Goal: Task Accomplishment & Management: Complete application form

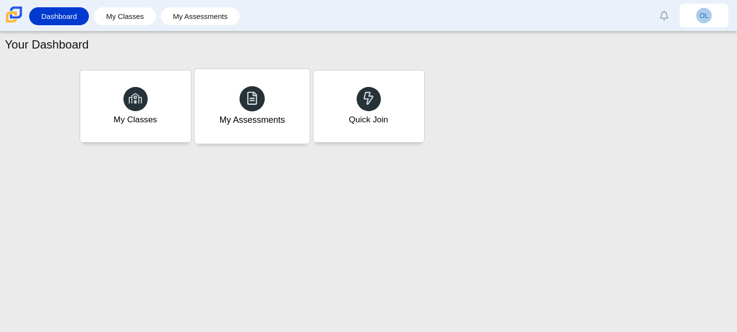
click at [250, 112] on div "My Assessments" at bounding box center [251, 106] width 115 height 75
click at [119, 103] on div "My Classes" at bounding box center [135, 106] width 115 height 75
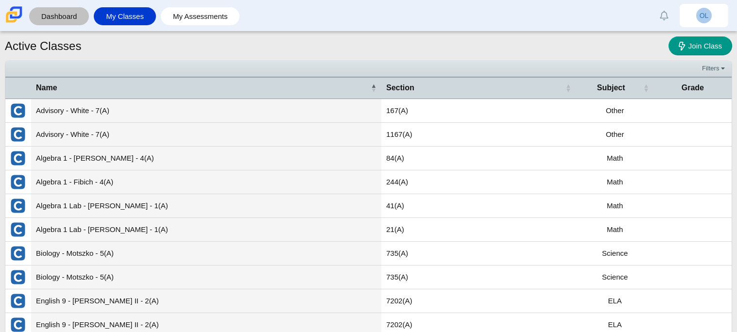
click at [72, 17] on link "Dashboard" at bounding box center [59, 16] width 50 height 18
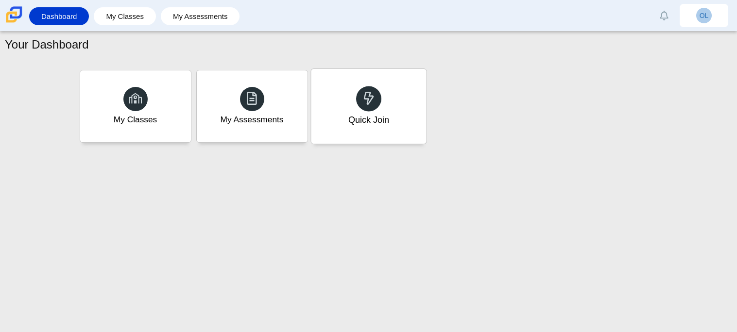
click at [381, 101] on div "Quick Join" at bounding box center [368, 106] width 115 height 75
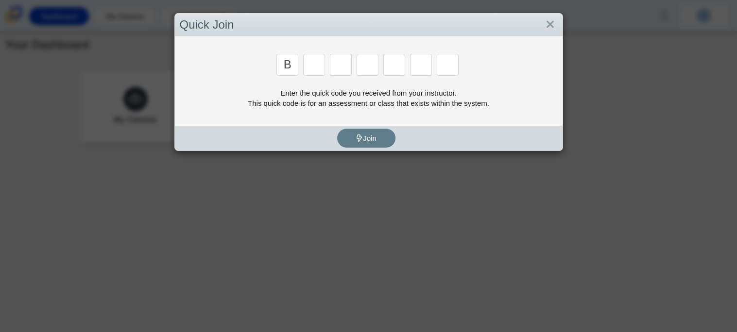
type input "b"
type input "w"
type input "8"
type input "w"
type input "z"
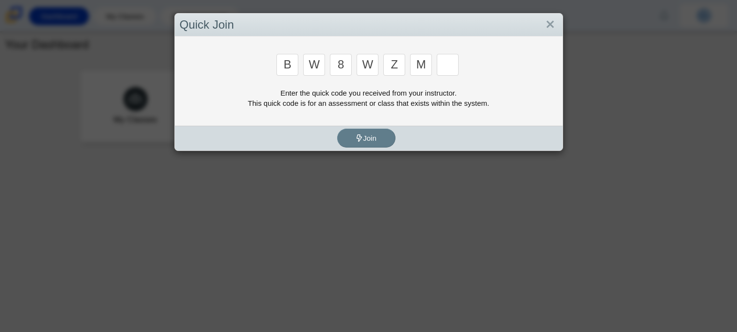
type input "m"
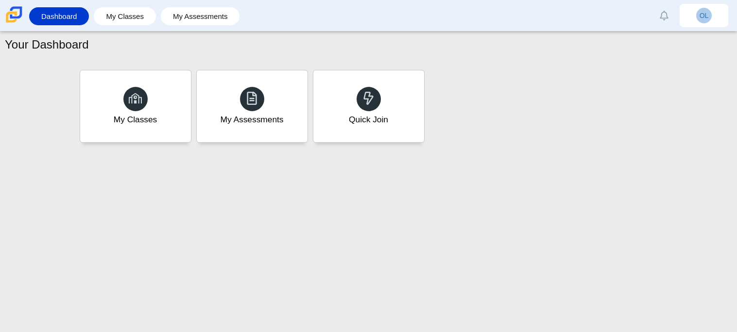
type input "v"
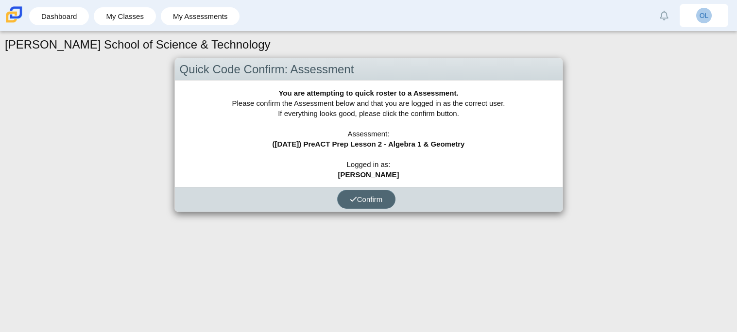
click at [378, 207] on button "Confirm" at bounding box center [366, 199] width 58 height 19
click at [375, 204] on button "Confirm" at bounding box center [366, 199] width 58 height 19
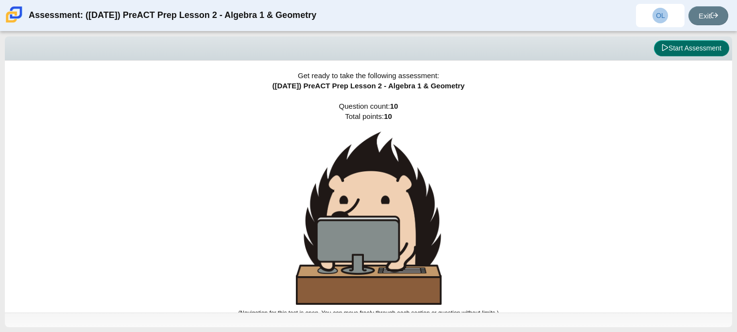
click at [708, 42] on button "Start Assessment" at bounding box center [691, 48] width 75 height 17
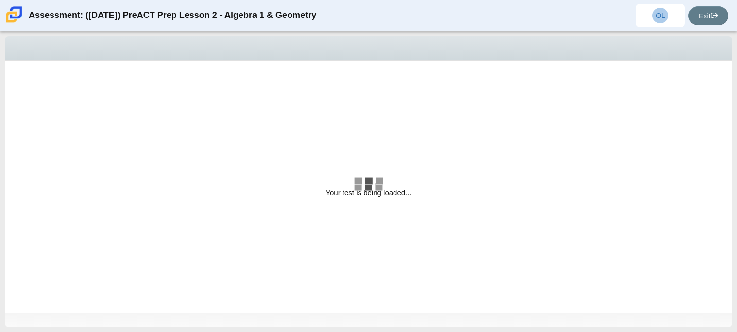
select select "bbf5d072-3e0b-44c4-9a12-6e7c9033f65b"
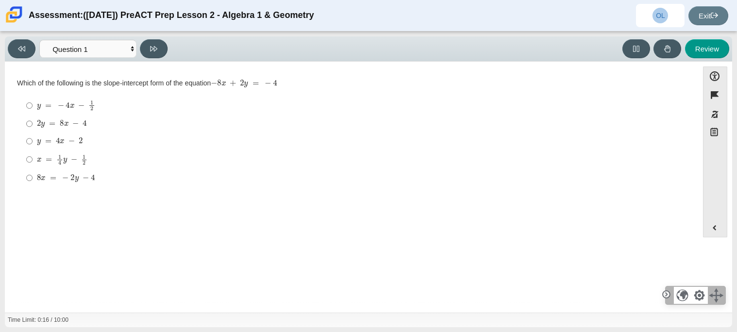
click at [60, 113] on mjx-container "y = − 4 x − 1 2" at bounding box center [66, 105] width 58 height 18
click at [33, 113] on input "y = − 4 x − 1 2 y = − 4 x − 1 2" at bounding box center [29, 105] width 6 height 19
radio input "true"
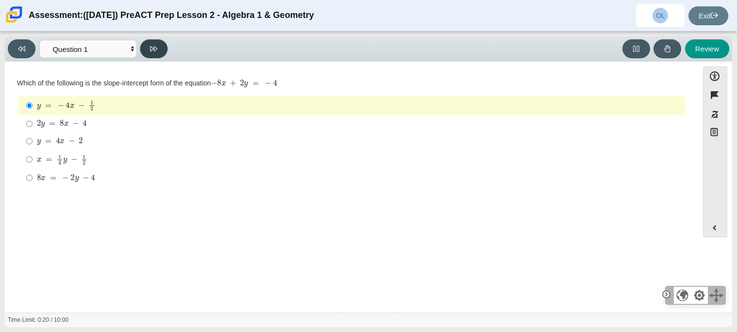
click at [154, 46] on icon at bounding box center [153, 48] width 7 height 5
select select "ed62e223-81bd-4cbf-ab48-ab975844bd1f"
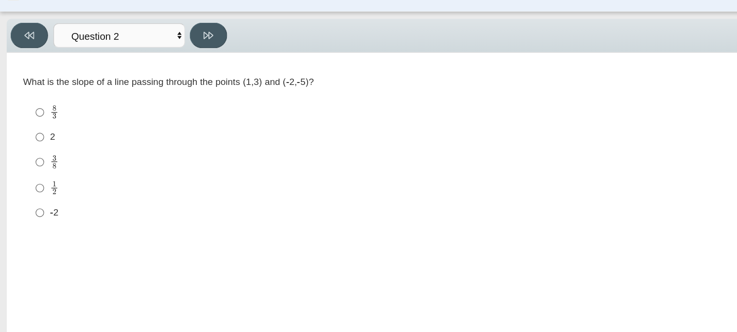
click at [46, 127] on div "2" at bounding box center [359, 124] width 644 height 10
click at [33, 127] on input "2 2" at bounding box center [29, 123] width 6 height 17
radio input "true"
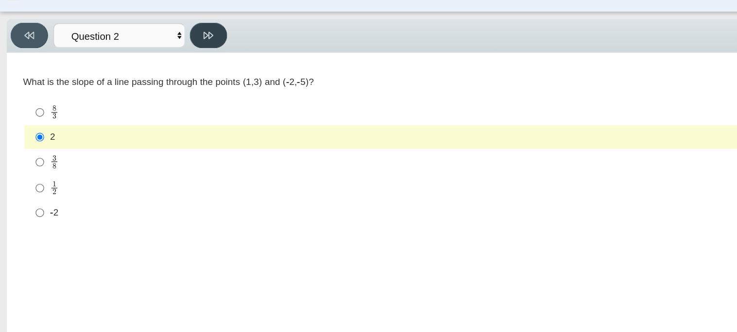
click at [154, 51] on icon at bounding box center [153, 48] width 7 height 7
select select "97f4f5fa-a52e-4fed-af51-565bfcdf47cb"
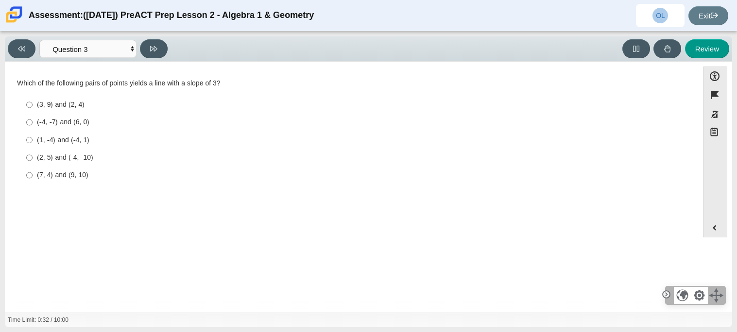
click at [88, 150] on label "(2, 5) and (-4, -10) (2, 5) and (-4, -10)" at bounding box center [351, 157] width 665 height 17
click at [33, 150] on input "(2, 5) and (-4, -10) (2, 5) and (-4, -10)" at bounding box center [29, 157] width 6 height 17
radio input "true"
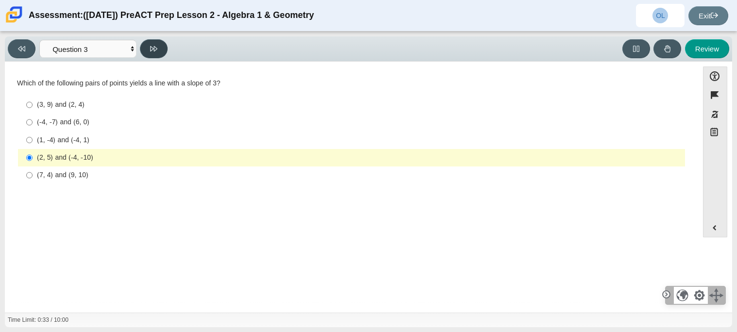
click at [158, 42] on button at bounding box center [154, 48] width 28 height 19
select select "89427bb7-e313-4f00-988f-8b8255897029"
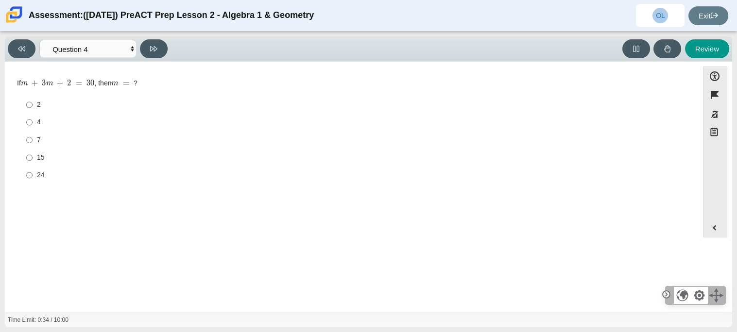
click at [123, 101] on div "2" at bounding box center [359, 105] width 644 height 10
click at [33, 101] on input "2 2" at bounding box center [29, 104] width 6 height 17
radio input "true"
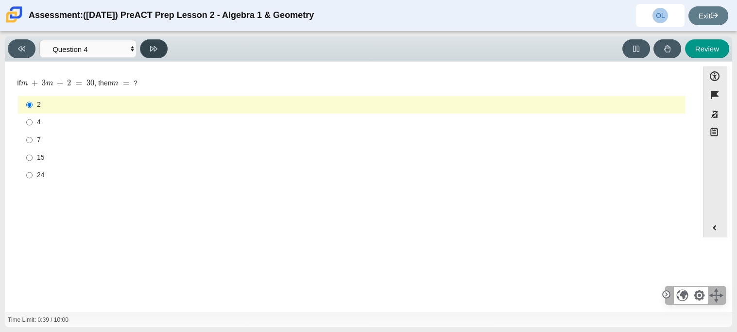
click at [152, 46] on icon at bounding box center [153, 48] width 7 height 5
select select "489dcffd-4e6a-49cf-a9d6-ad1d4a911a4e"
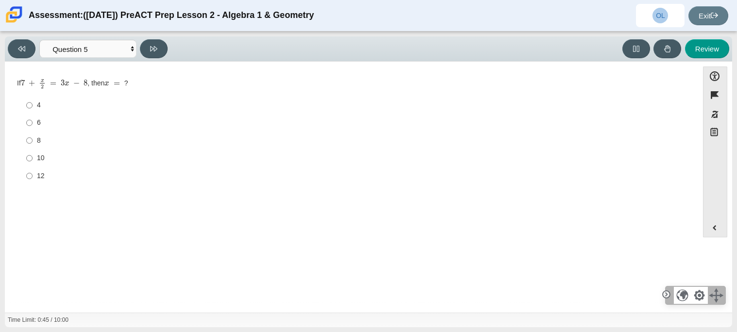
click at [37, 146] on div "8" at bounding box center [359, 141] width 644 height 10
click at [33, 146] on input "8 8" at bounding box center [29, 140] width 6 height 17
radio input "true"
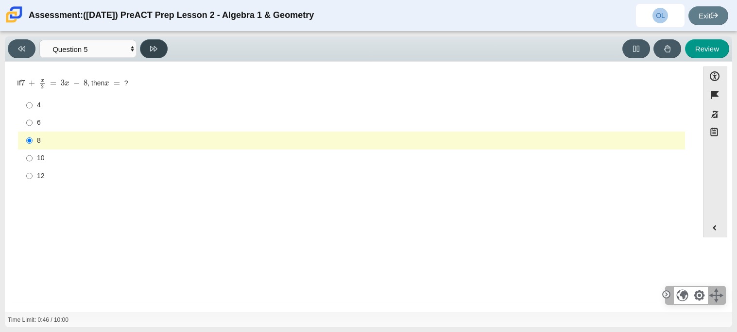
click at [152, 53] on button at bounding box center [154, 48] width 28 height 19
select select "210571de-36a6-4d8e-a361-ceff8ef801dc"
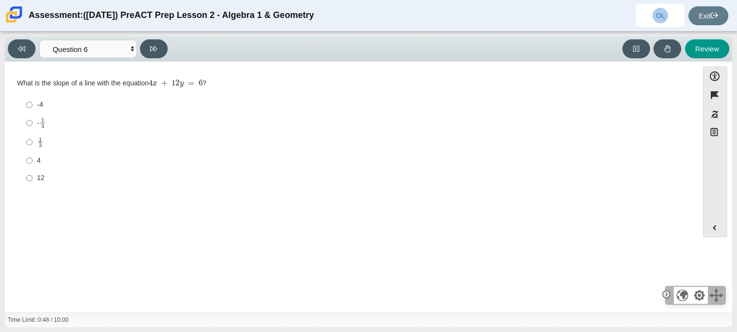
click at [75, 101] on div "-4" at bounding box center [359, 105] width 644 height 10
click at [33, 101] on input "-4 -4" at bounding box center [29, 104] width 6 height 17
radio input "true"
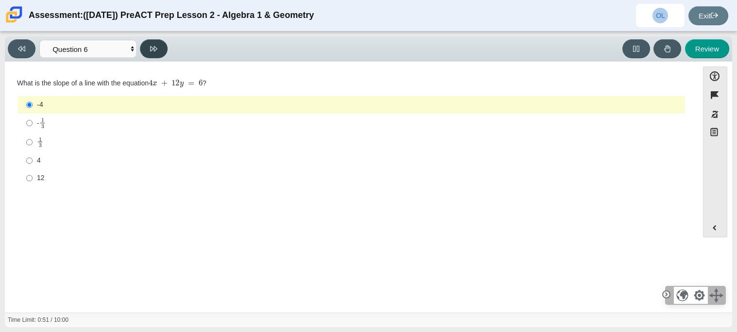
click at [147, 51] on button at bounding box center [154, 48] width 28 height 19
select select "ec95ace6-bebc-42b8-9428-40567494d4da"
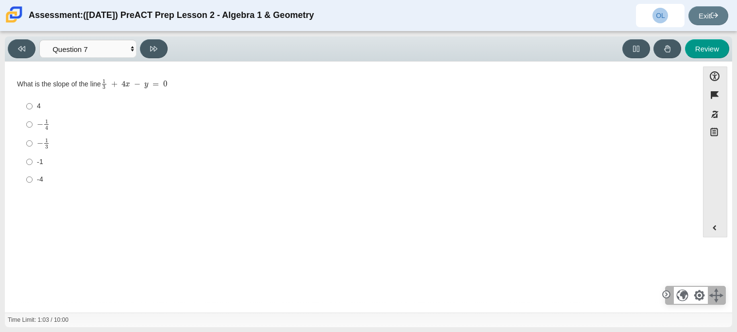
click at [34, 139] on label "− 1 3 negative 1 third" at bounding box center [351, 143] width 665 height 19
click at [33, 139] on input "− 1 3 negative 1 third" at bounding box center [29, 143] width 6 height 19
radio input "true"
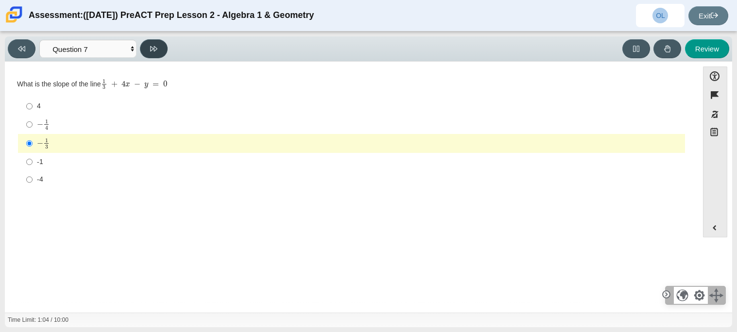
click at [144, 55] on button at bounding box center [154, 48] width 28 height 19
select select "ce81fe10-bf29-4b5e-8bd7-4f47f2fed4d8"
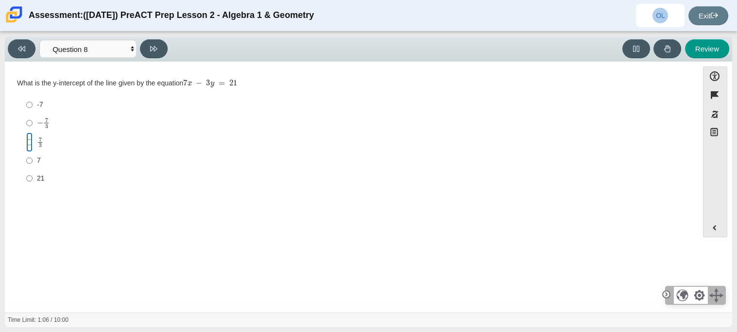
click at [32, 144] on input "7 3 7 thirds" at bounding box center [29, 142] width 6 height 19
radio input "true"
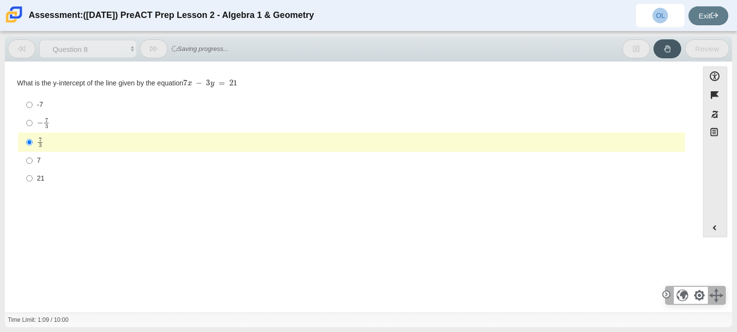
click at [152, 54] on button at bounding box center [154, 48] width 28 height 19
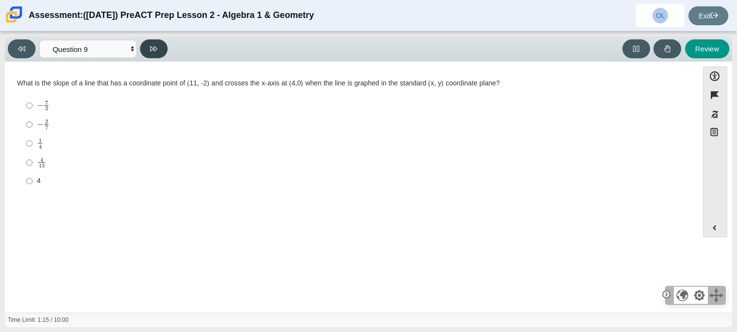
click at [152, 54] on button at bounding box center [154, 48] width 28 height 19
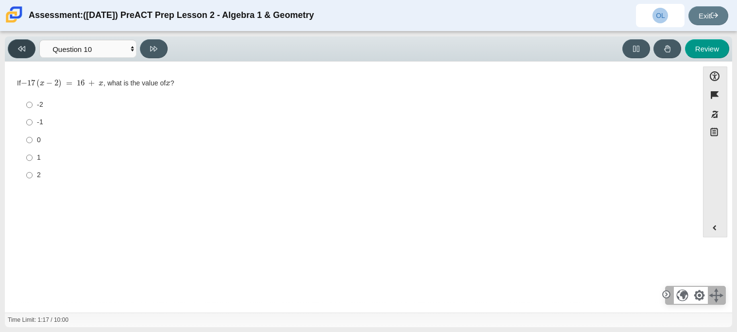
click at [12, 50] on button at bounding box center [22, 48] width 28 height 19
select select "14773eaf-2ca1-47ae-afe7-a624a56f34b3"
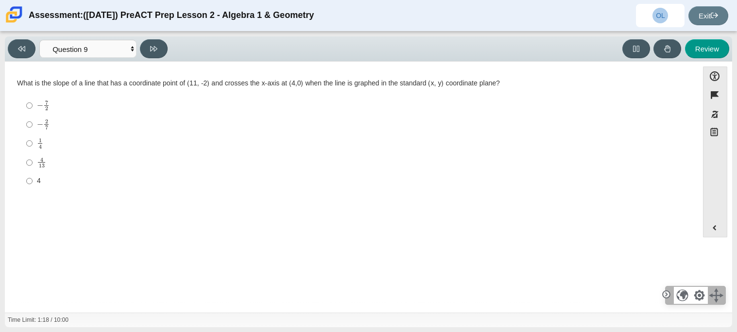
click at [70, 134] on label "− 2 7 negative 2 sevenths" at bounding box center [351, 124] width 665 height 19
click at [33, 134] on input "− 2 7 negative 2 sevenths" at bounding box center [29, 124] width 6 height 19
radio input "true"
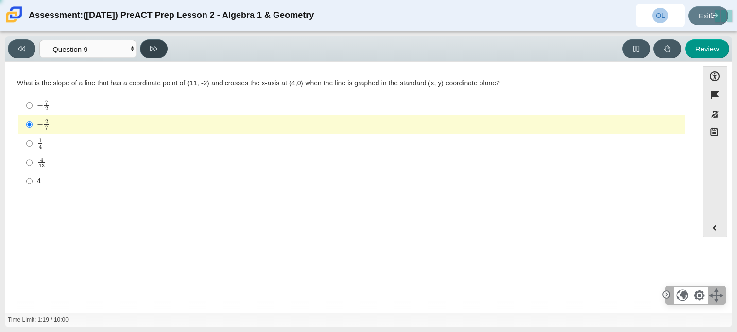
click at [153, 51] on icon at bounding box center [153, 48] width 7 height 7
select select "96b71634-eacb-4f7e-8aef-411727d9bcba"
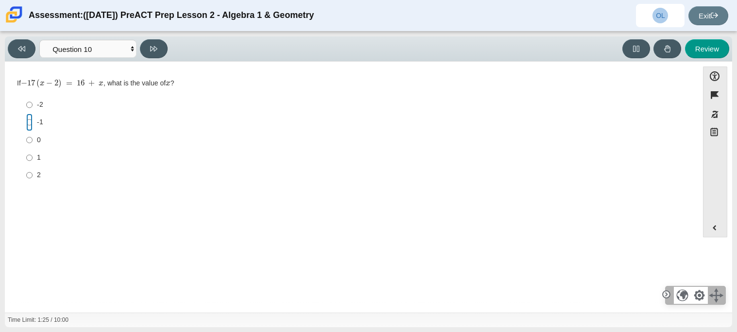
click at [26, 119] on input "-1 -1" at bounding box center [29, 122] width 6 height 17
radio input "true"
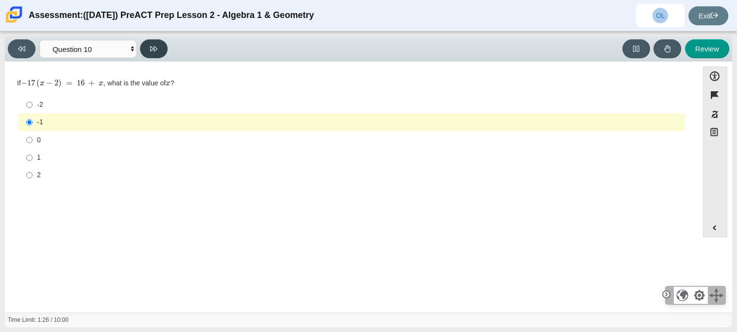
click at [147, 46] on button at bounding box center [154, 48] width 28 height 19
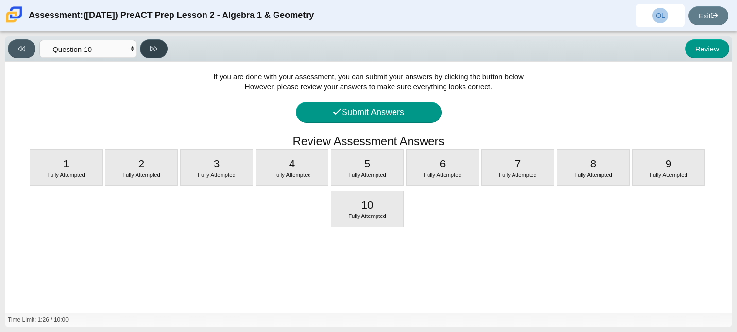
select select "review"
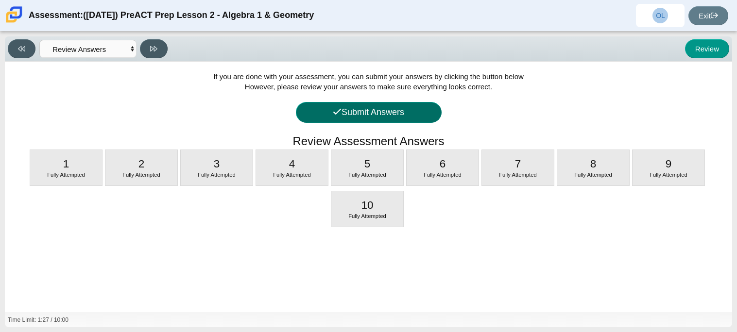
click at [398, 117] on button "Submit Answers" at bounding box center [369, 112] width 146 height 21
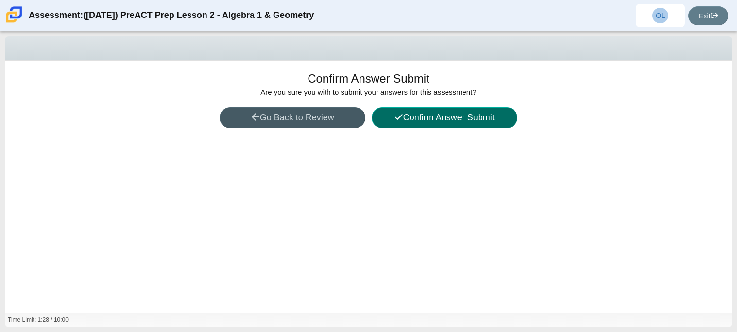
click at [389, 121] on button "Confirm Answer Submit" at bounding box center [445, 117] width 146 height 21
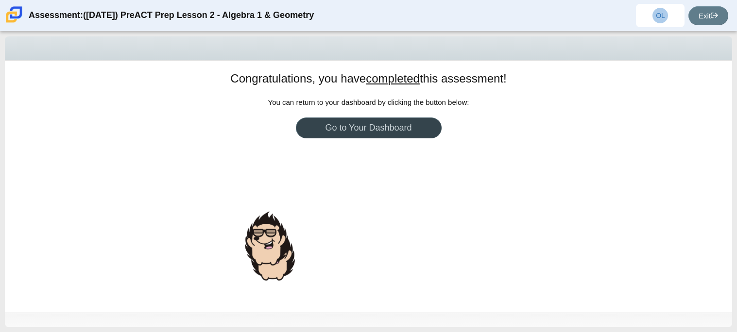
click at [360, 135] on link "Go to Your Dashboard" at bounding box center [369, 128] width 146 height 21
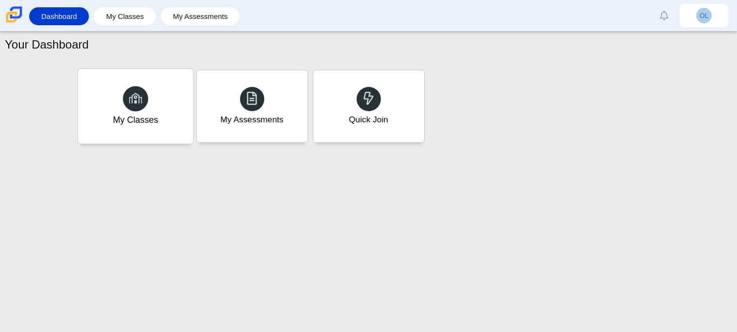
click at [153, 98] on div "My Classes" at bounding box center [135, 106] width 115 height 75
